Goal: Information Seeking & Learning: Check status

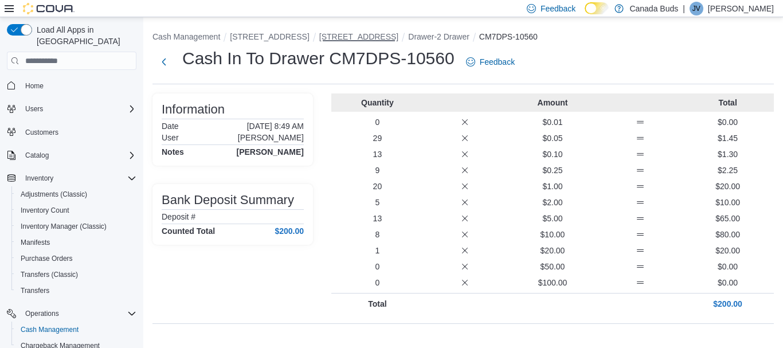
click at [342, 41] on button "[STREET_ADDRESS]" at bounding box center [358, 36] width 79 height 9
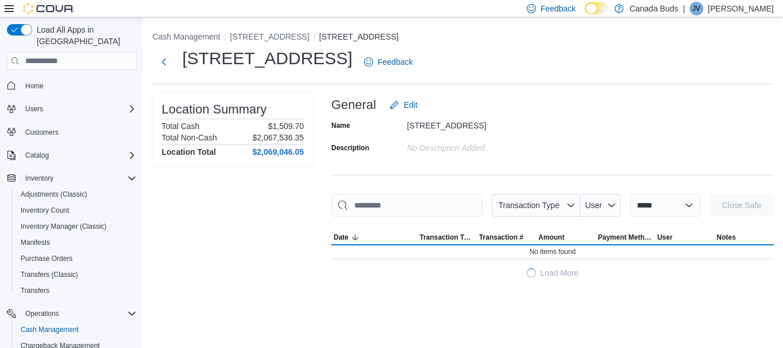
click at [264, 44] on ol "Cash Management [STREET_ADDRESS] Safe" at bounding box center [464, 38] width 622 height 14
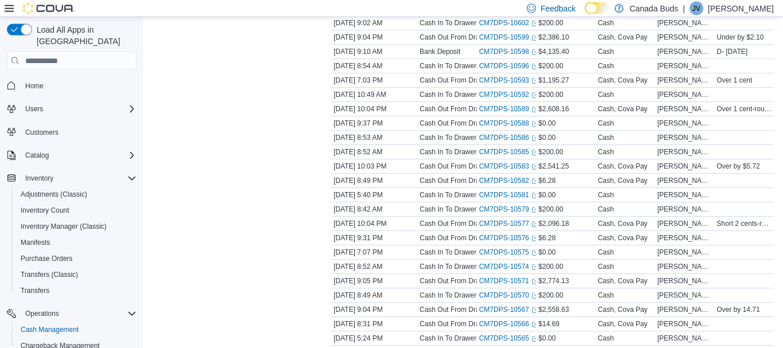
scroll to position [409, 0]
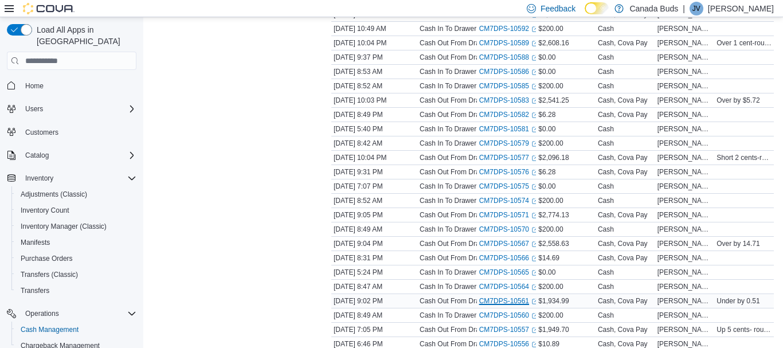
click at [520, 300] on link "CM7DPS-10561 (opens in a new tab or window)" at bounding box center [508, 300] width 59 height 9
click at [491, 284] on link "CM7DPS-10564 (opens in a new tab or window)" at bounding box center [508, 286] width 59 height 9
click at [518, 298] on link "CM7DPS-10561 (opens in a new tab or window)" at bounding box center [508, 300] width 59 height 9
click at [506, 245] on link "CM7DPS-10567 (opens in a new tab or window)" at bounding box center [508, 243] width 59 height 9
click at [501, 254] on link "CM7DPS-10566 (opens in a new tab or window)" at bounding box center [508, 257] width 59 height 9
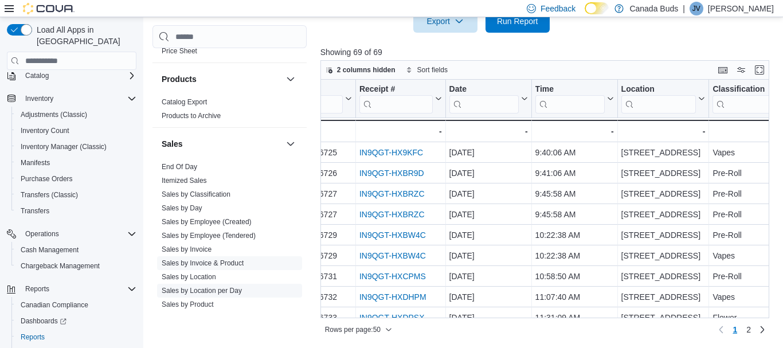
scroll to position [881, 0]
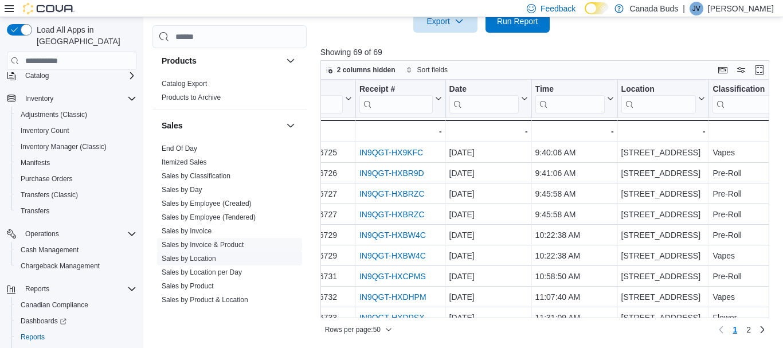
click at [203, 255] on link "Sales by Location" at bounding box center [189, 259] width 54 height 8
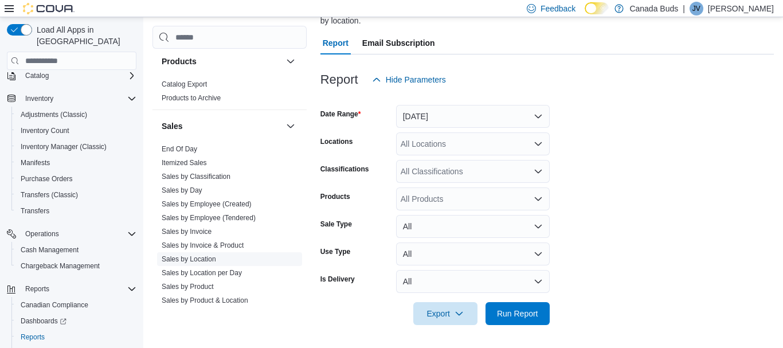
scroll to position [102, 0]
click at [505, 121] on button "Yesterday" at bounding box center [473, 116] width 154 height 23
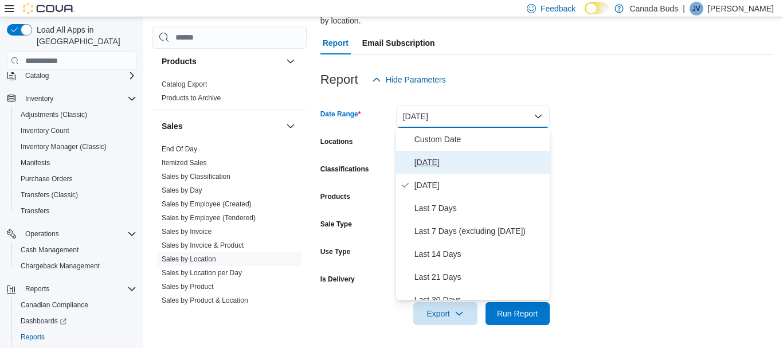
click at [496, 162] on span "Today" at bounding box center [480, 162] width 131 height 14
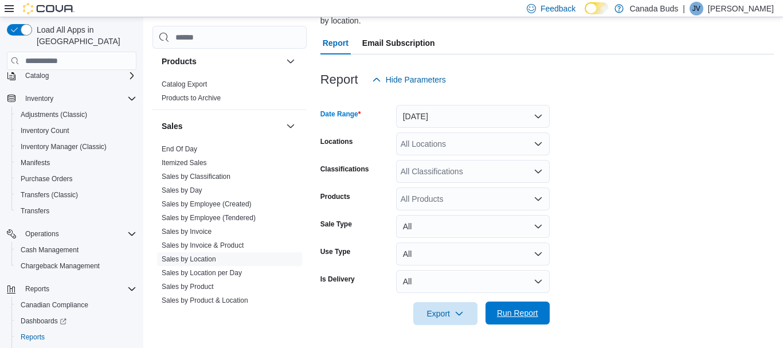
click at [518, 318] on span "Run Report" at bounding box center [517, 312] width 41 height 11
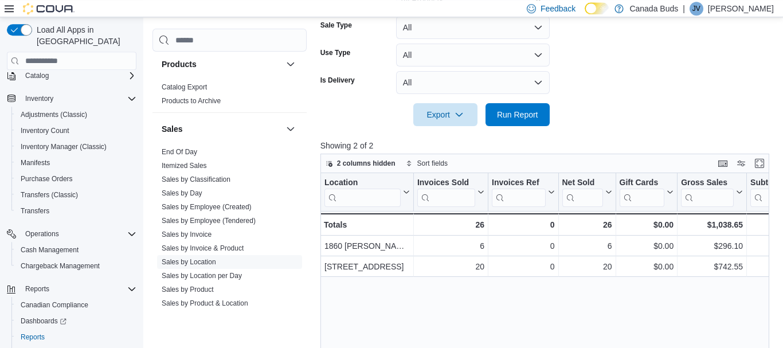
scroll to position [278, 0]
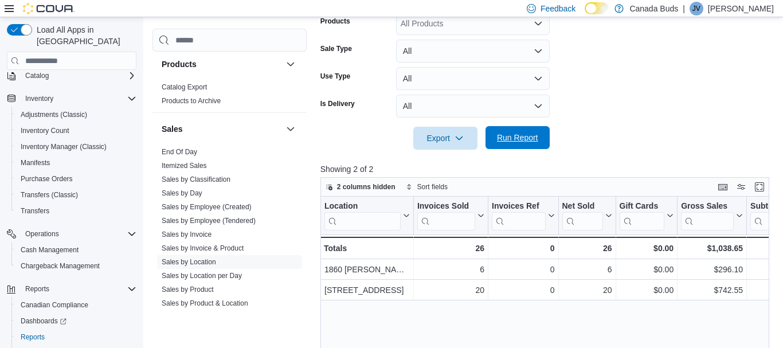
click at [520, 140] on span "Run Report" at bounding box center [517, 137] width 41 height 11
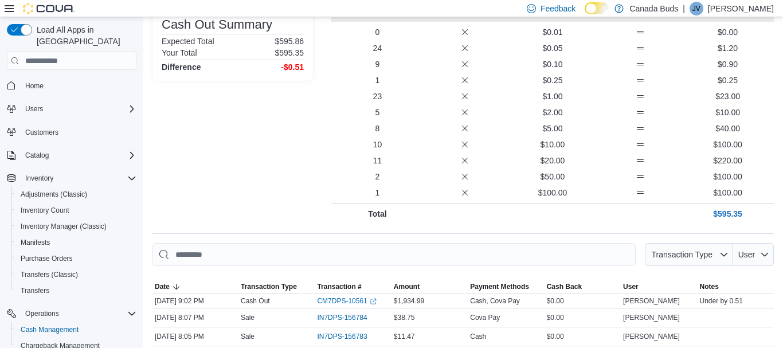
scroll to position [117, 0]
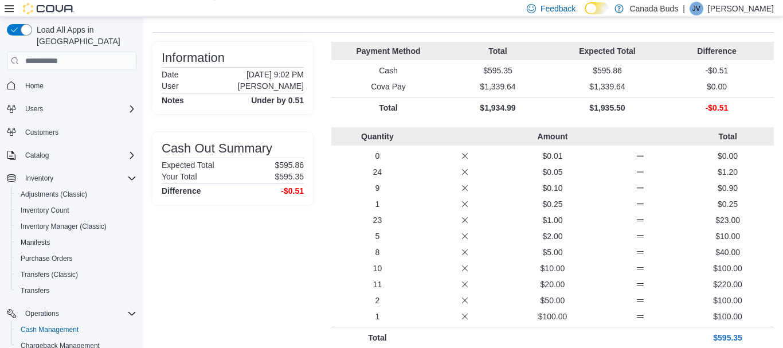
scroll to position [117, 0]
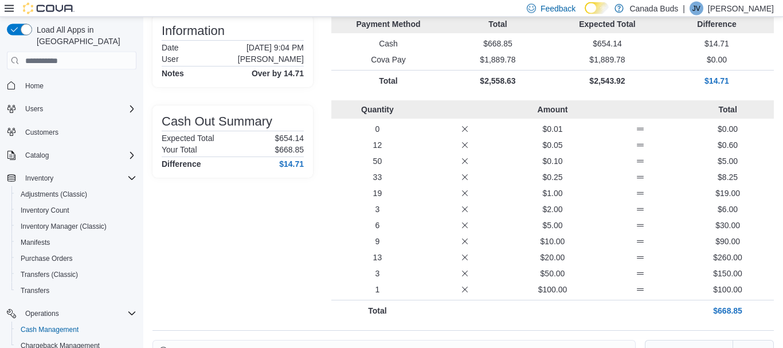
scroll to position [117, 0]
